Goal: Find specific page/section: Find specific page/section

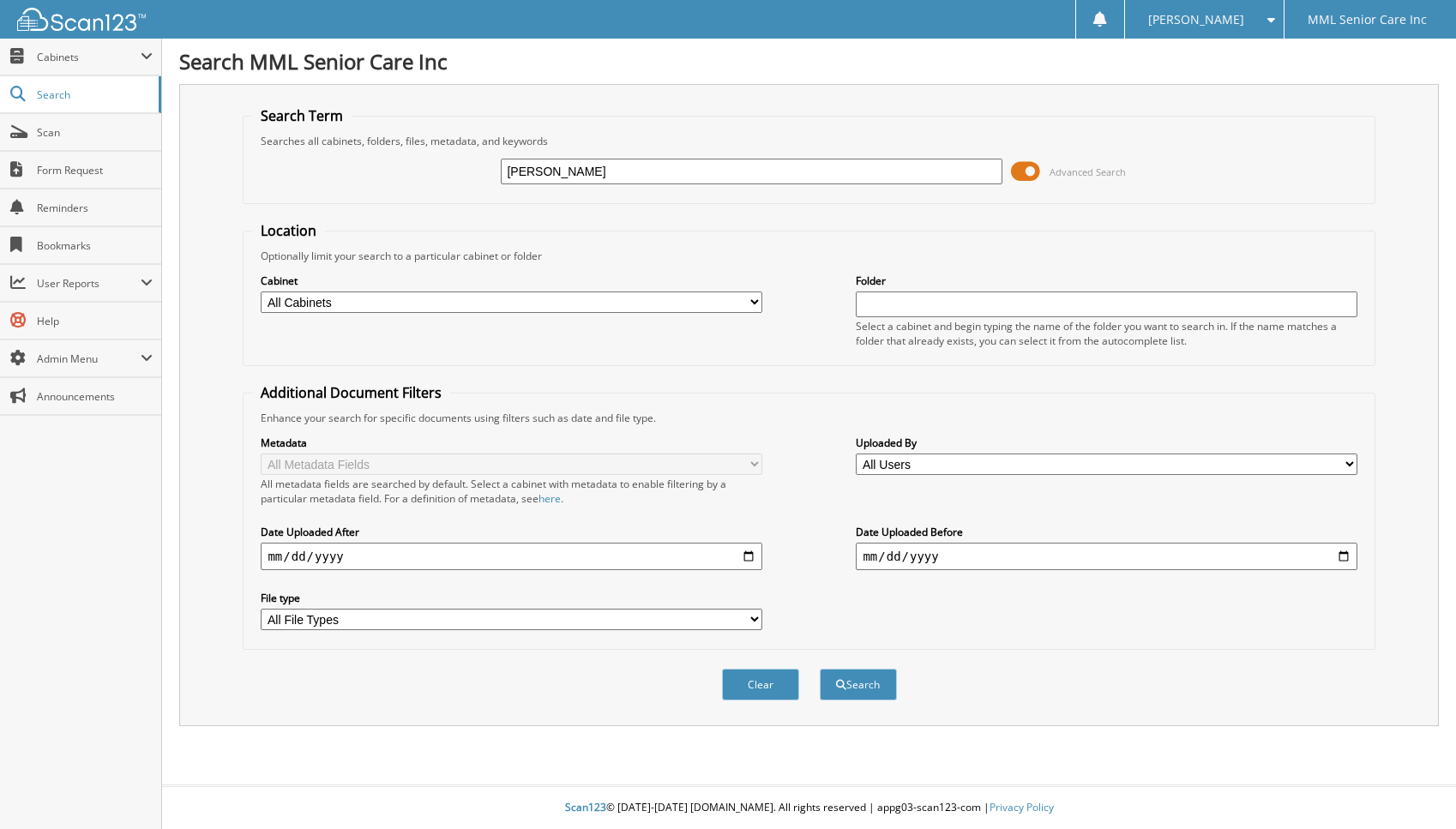
type input "Yesenia Quezada"
click at [820, 669] on button "Search" at bounding box center [858, 684] width 77 height 32
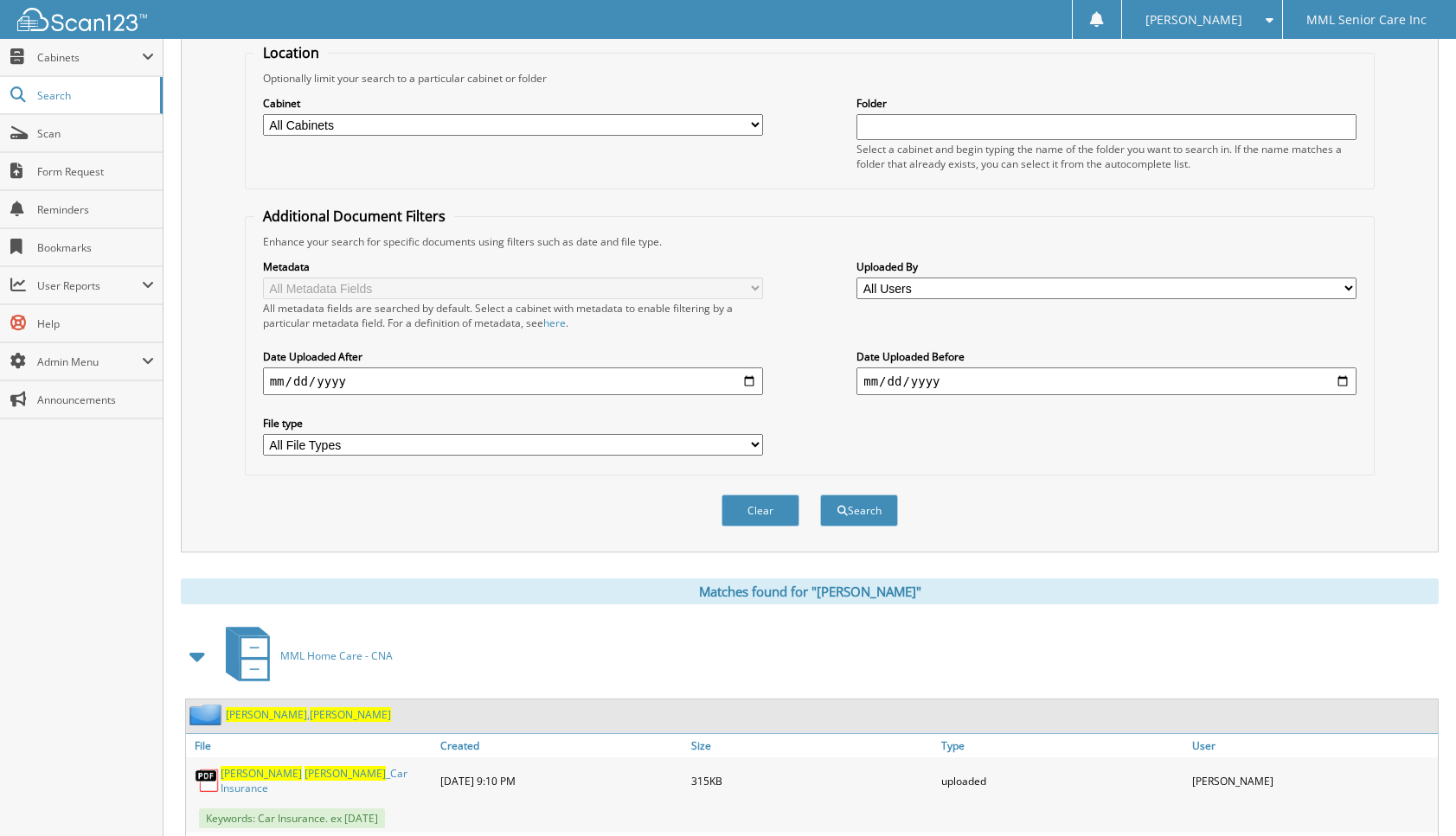
scroll to position [500, 0]
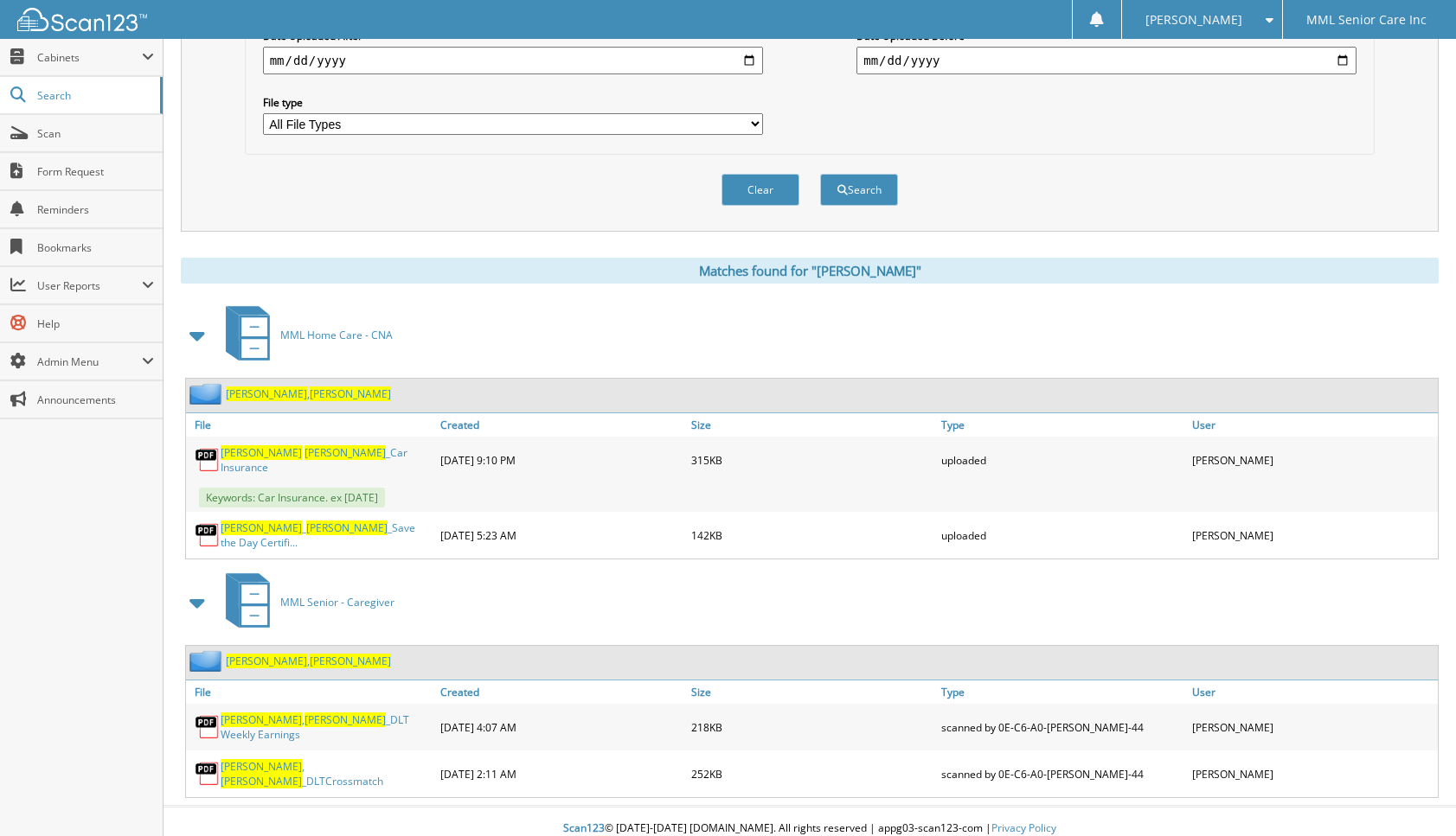
click at [309, 393] on span "[PERSON_NAME]" at bounding box center [350, 393] width 81 height 15
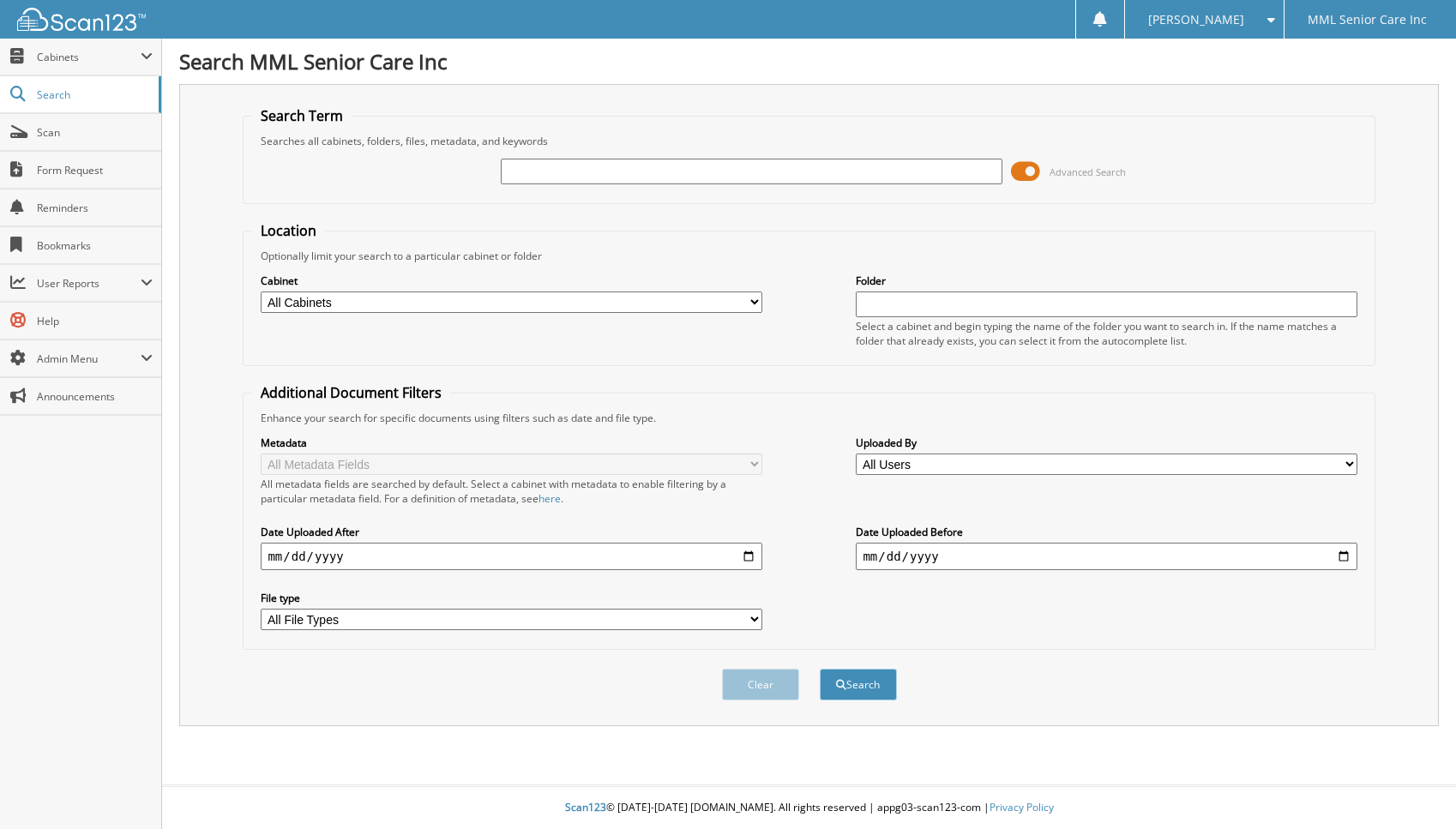
click at [707, 160] on input "text" at bounding box center [750, 171] width 501 height 25
type input "Laura Lambert"
click at [883, 689] on button "Search" at bounding box center [858, 684] width 77 height 32
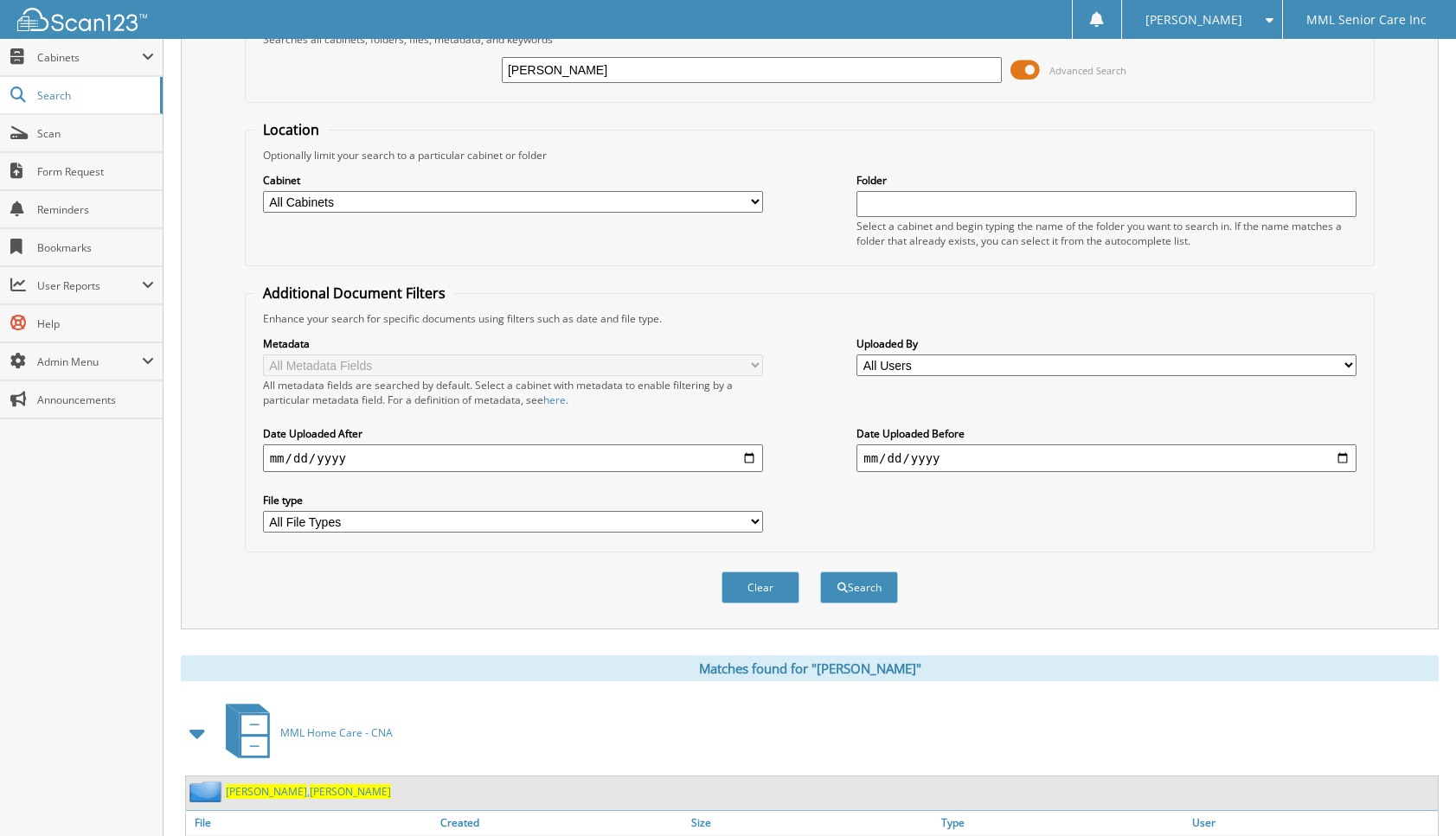
scroll to position [197, 0]
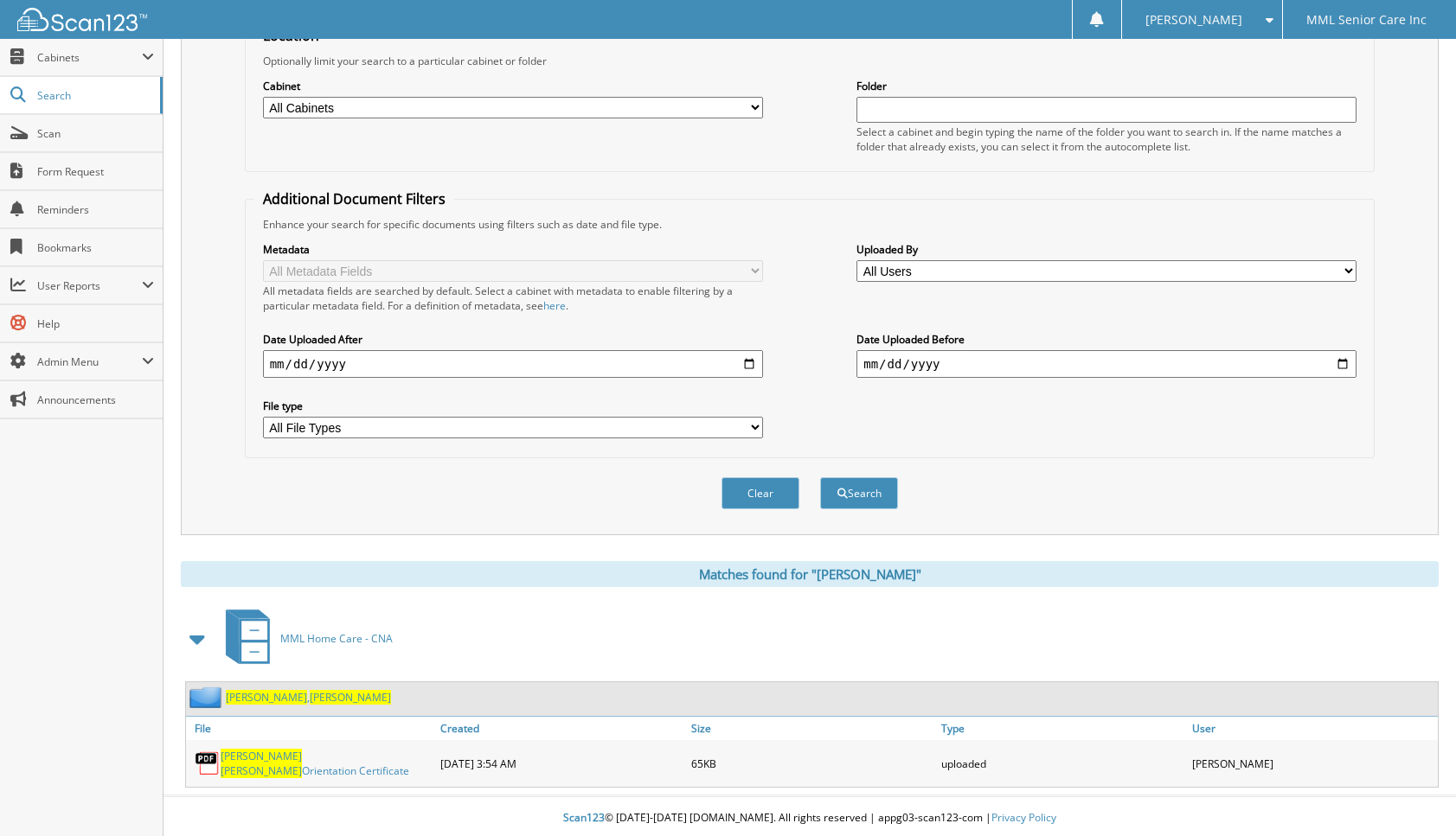
click at [309, 703] on span "Laura" at bounding box center [350, 697] width 81 height 15
